Goal: Transaction & Acquisition: Book appointment/travel/reservation

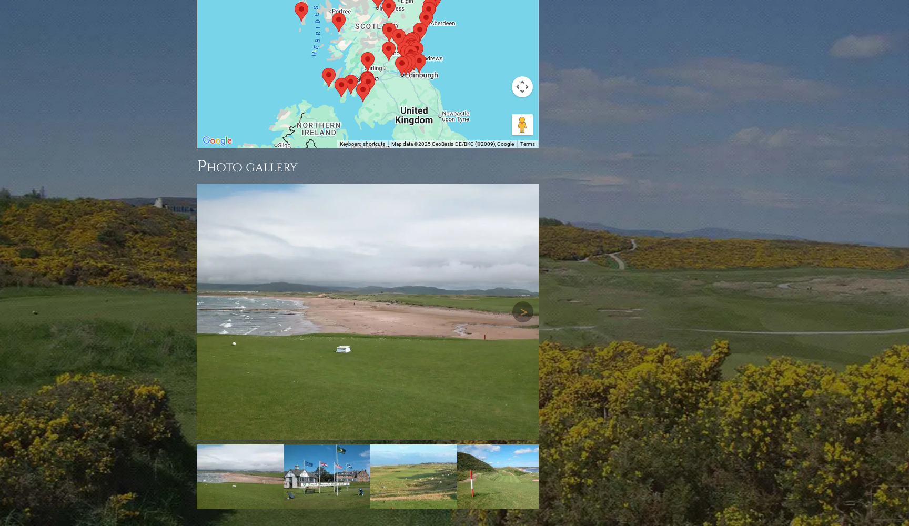
scroll to position [1383, 0]
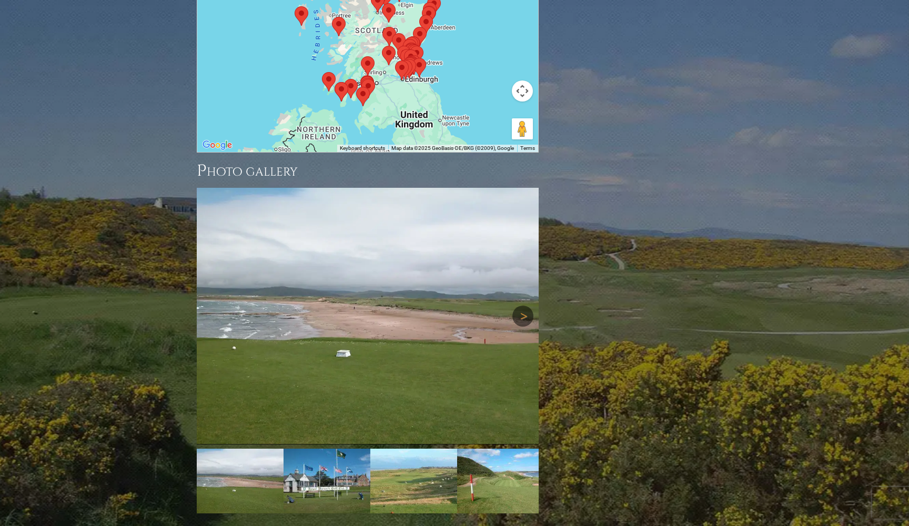
click at [523, 306] on link "Next" at bounding box center [522, 316] width 21 height 21
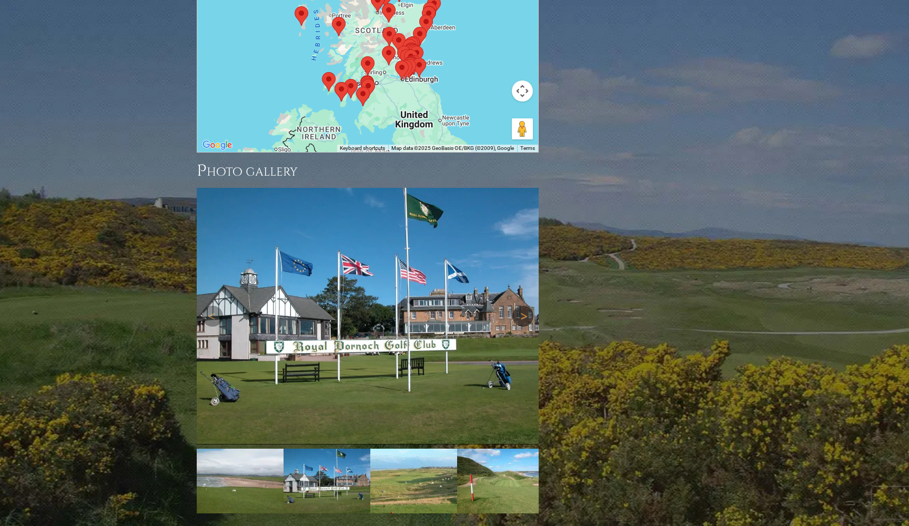
click at [524, 306] on link "Next" at bounding box center [522, 316] width 21 height 21
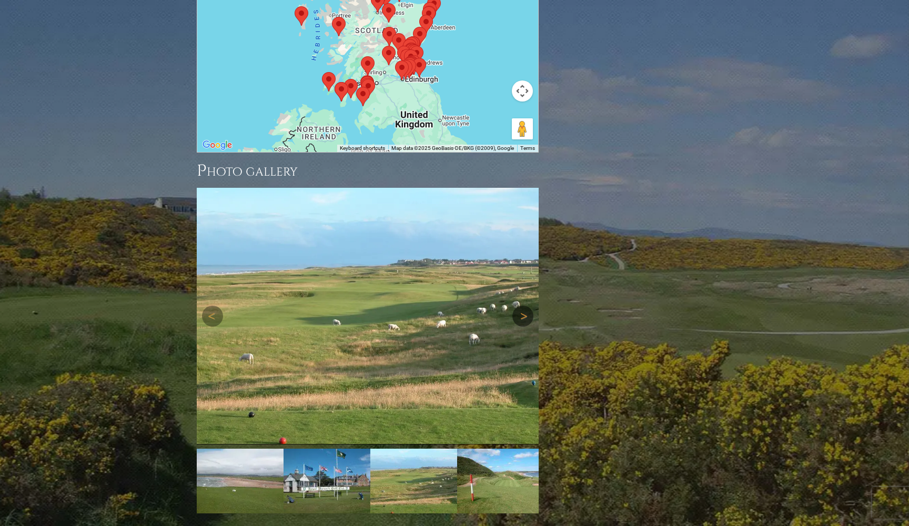
click at [524, 306] on link "Next" at bounding box center [522, 316] width 21 height 21
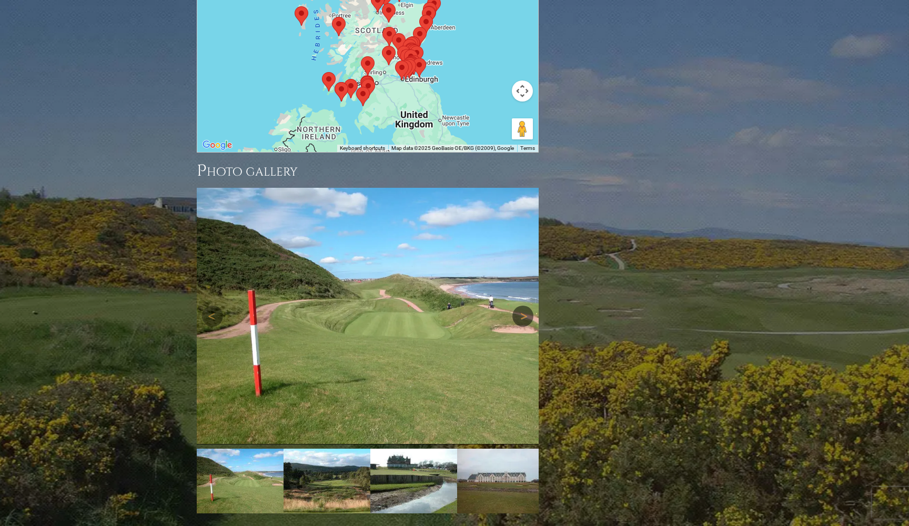
click at [524, 306] on link "Next" at bounding box center [522, 316] width 21 height 21
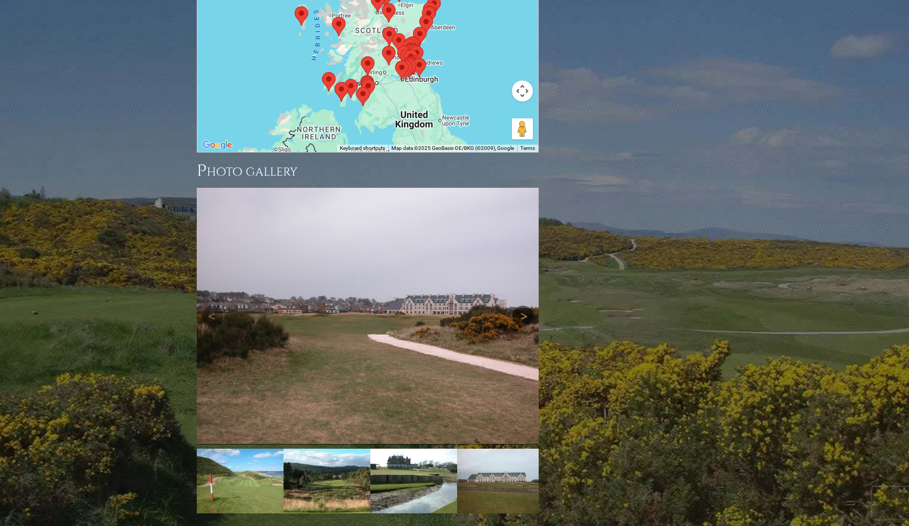
click at [524, 306] on link "Next" at bounding box center [522, 316] width 21 height 21
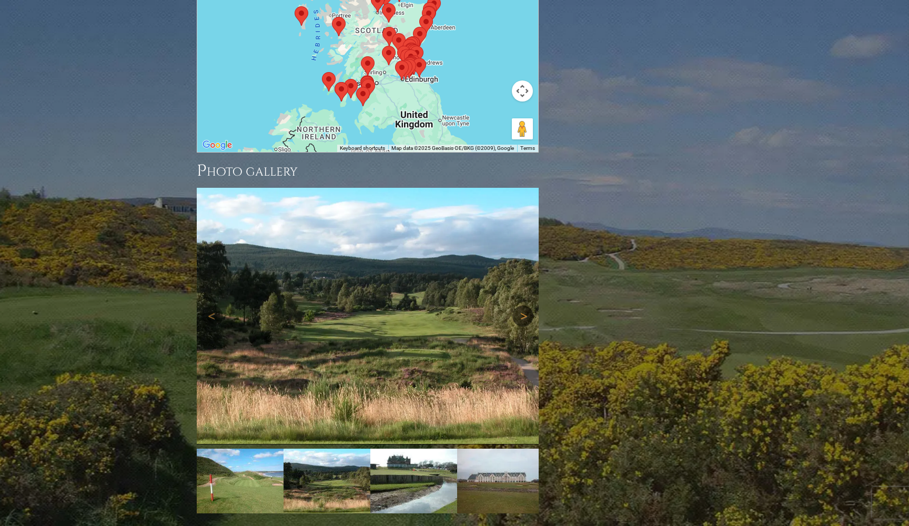
click at [524, 306] on link "Next" at bounding box center [522, 316] width 21 height 21
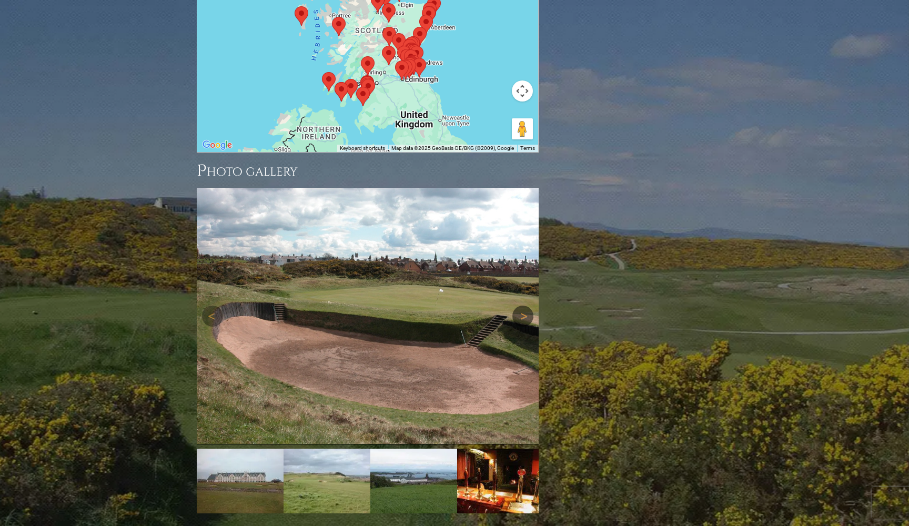
click at [524, 306] on link "Next" at bounding box center [522, 316] width 21 height 21
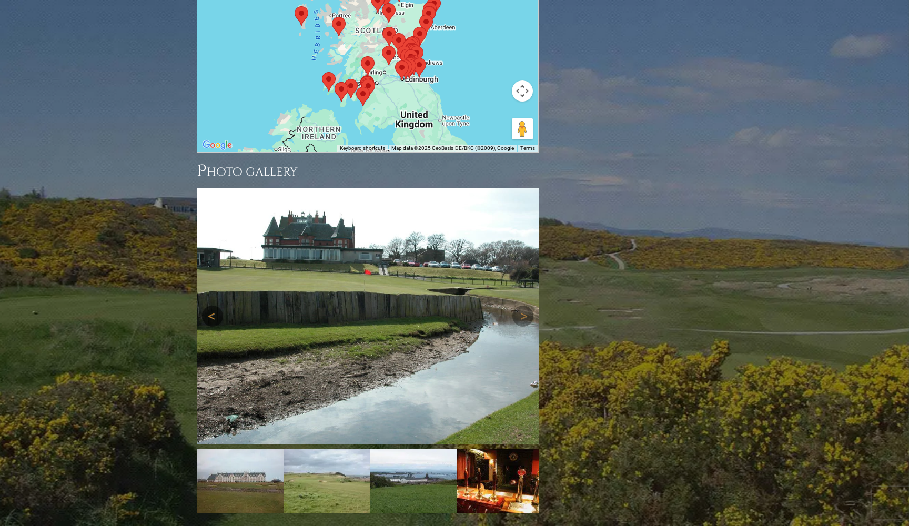
click at [210, 306] on link "Previous" at bounding box center [212, 316] width 21 height 21
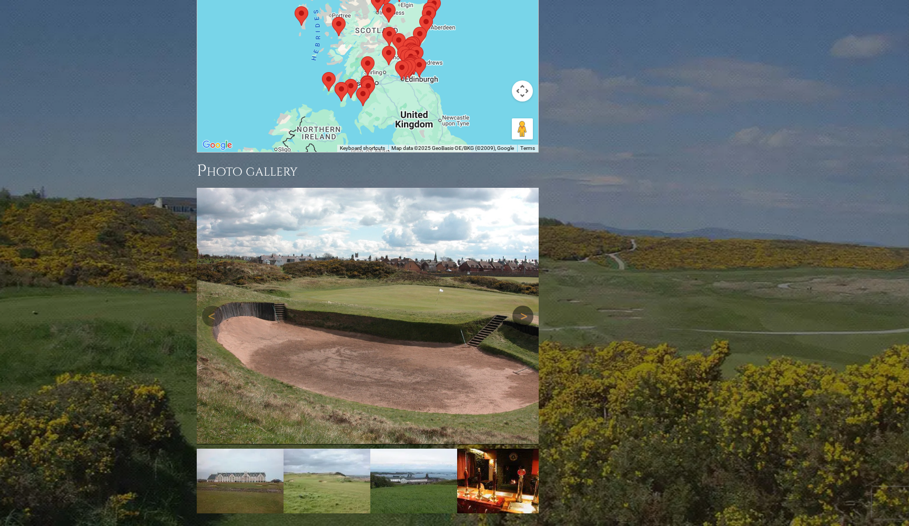
click at [523, 306] on link "Next" at bounding box center [522, 316] width 21 height 21
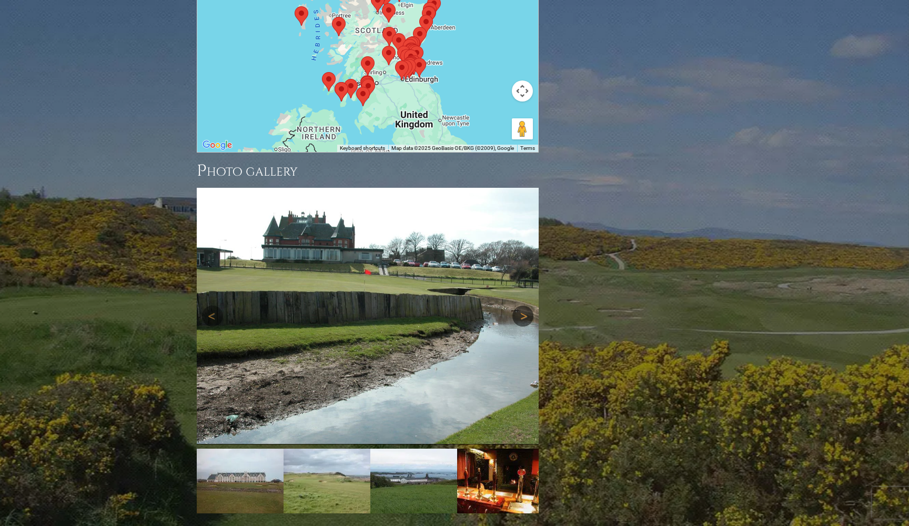
click at [524, 306] on link "Next" at bounding box center [522, 316] width 21 height 21
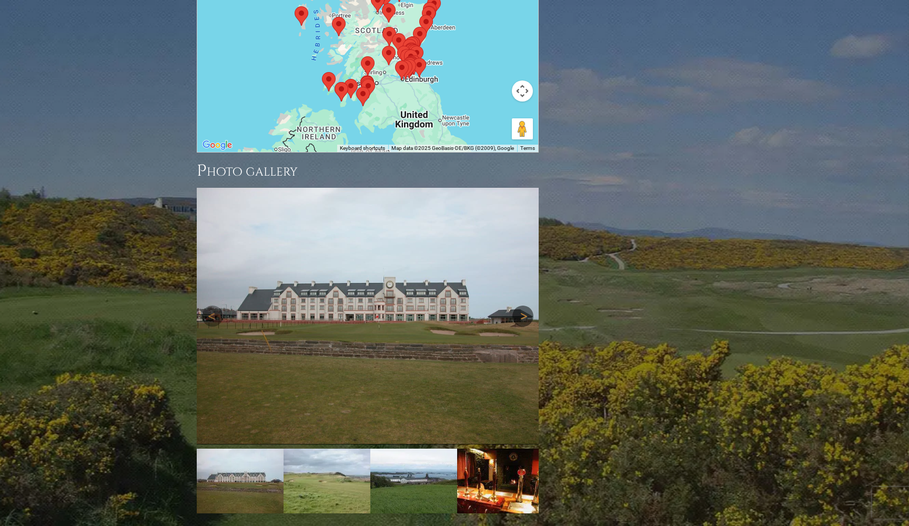
click at [524, 306] on link "Next" at bounding box center [522, 316] width 21 height 21
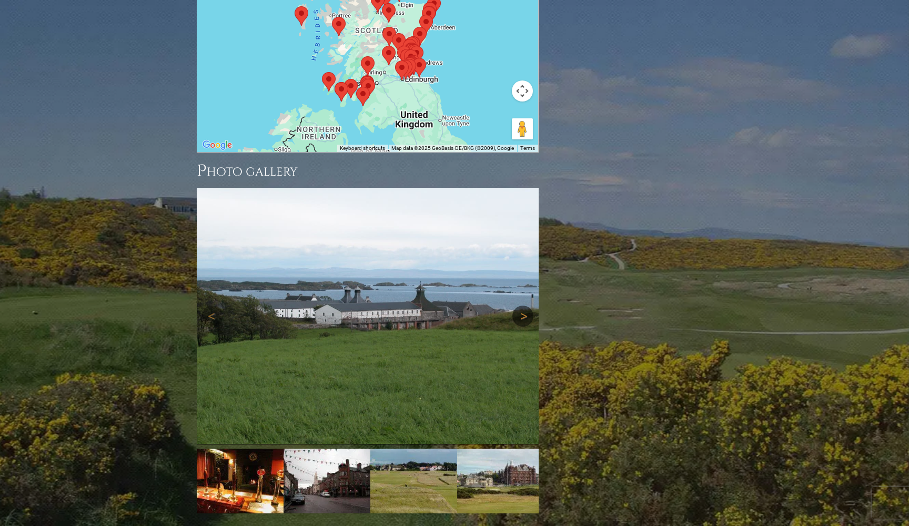
click at [525, 188] on img at bounding box center [368, 188] width 342 height 0
